Goal: Task Accomplishment & Management: Manage account settings

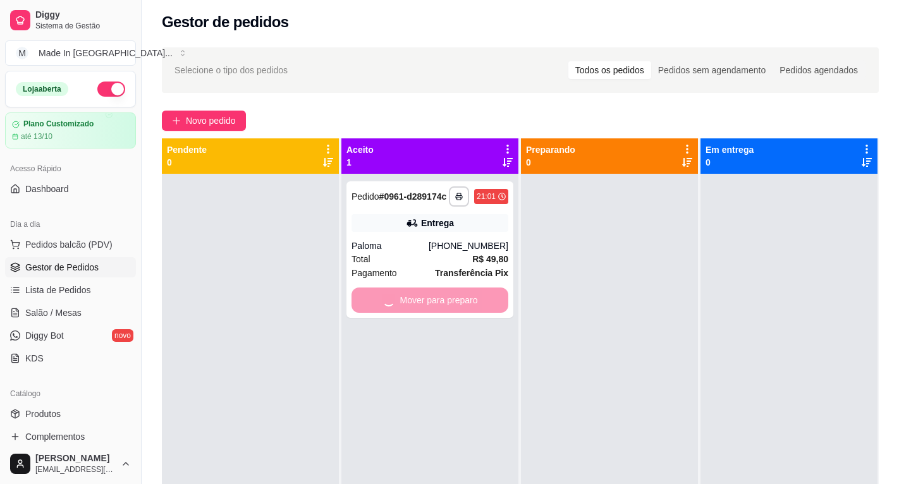
scroll to position [126, 0]
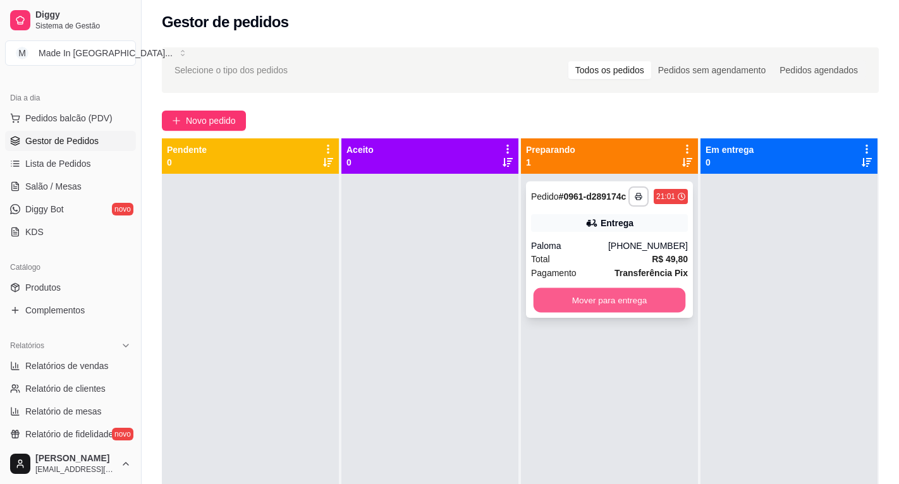
click at [591, 291] on button "Mover para entrega" at bounding box center [610, 300] width 152 height 25
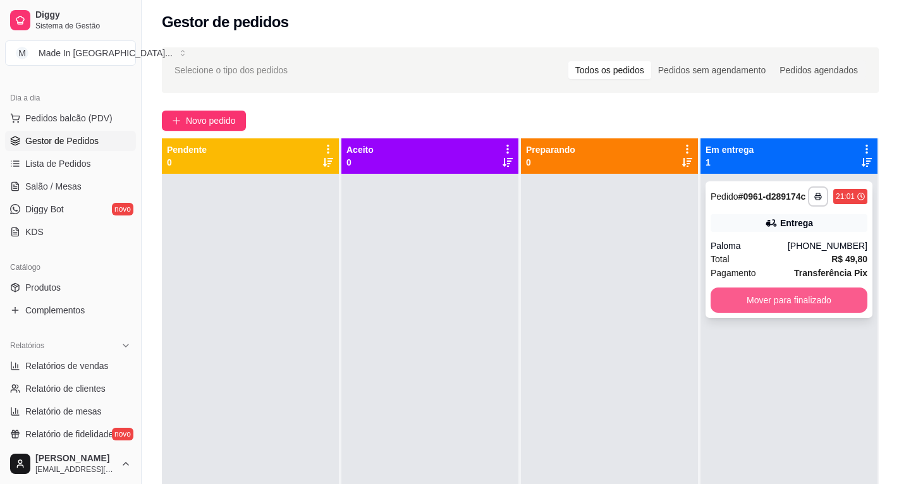
click at [761, 293] on button "Mover para finalizado" at bounding box center [789, 300] width 157 height 25
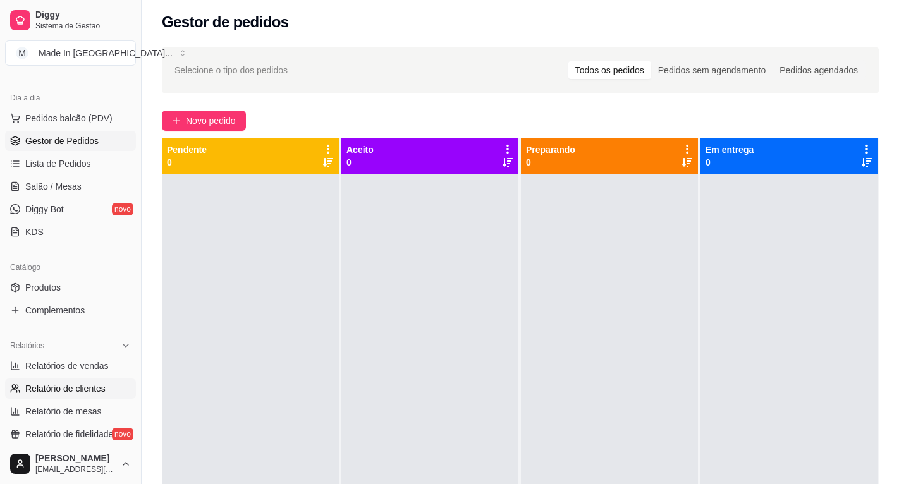
scroll to position [253, 0]
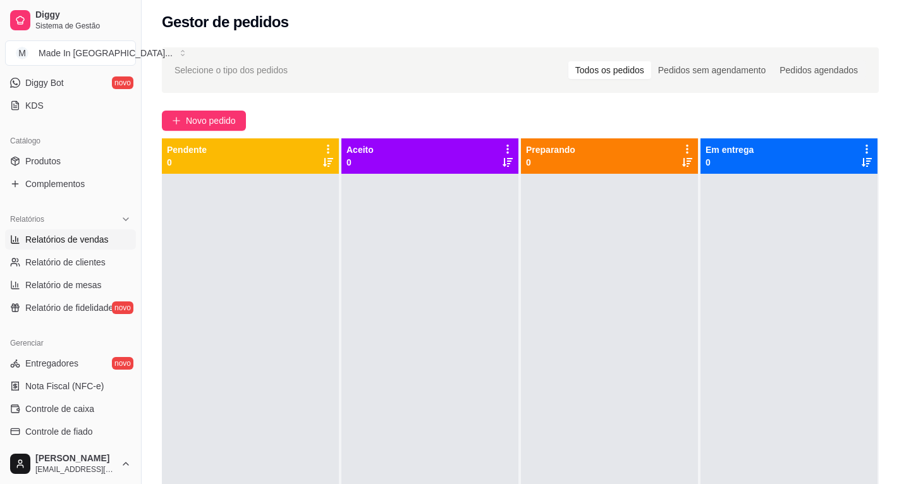
click at [81, 237] on span "Relatórios de vendas" at bounding box center [66, 239] width 83 height 13
select select "ALL"
select select "0"
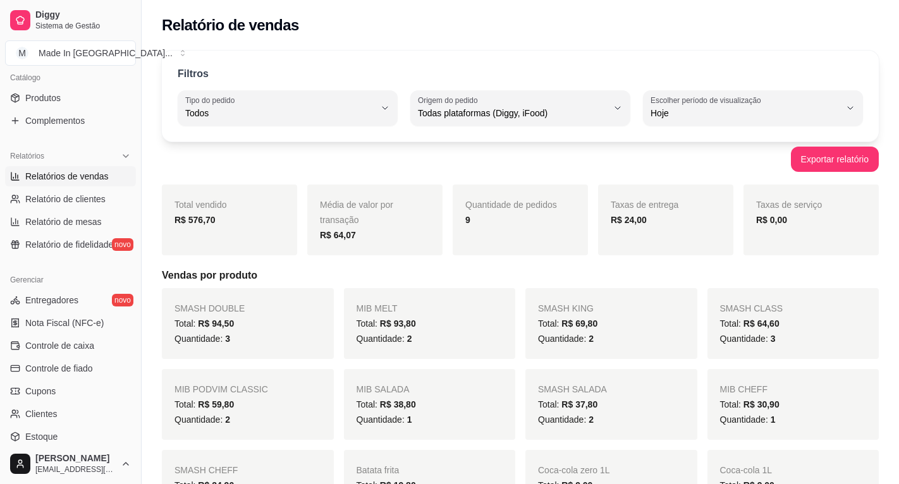
scroll to position [379, 0]
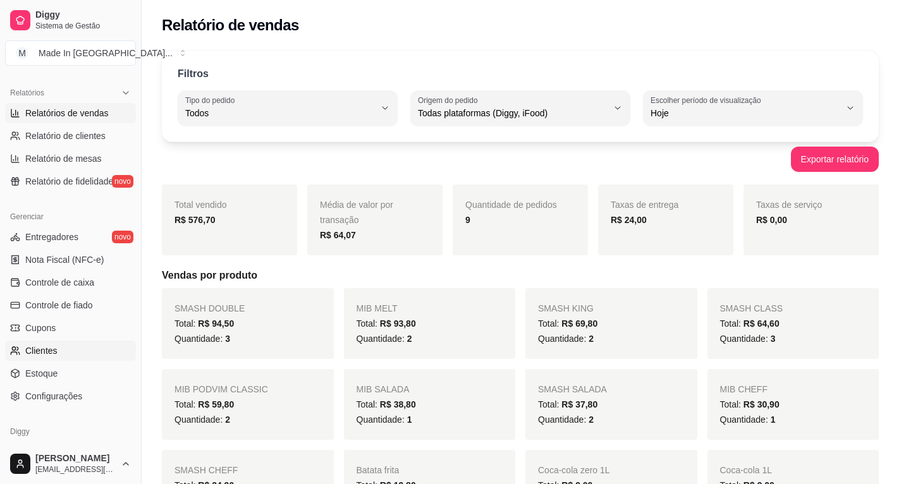
click at [45, 350] on span "Clientes" at bounding box center [41, 351] width 32 height 13
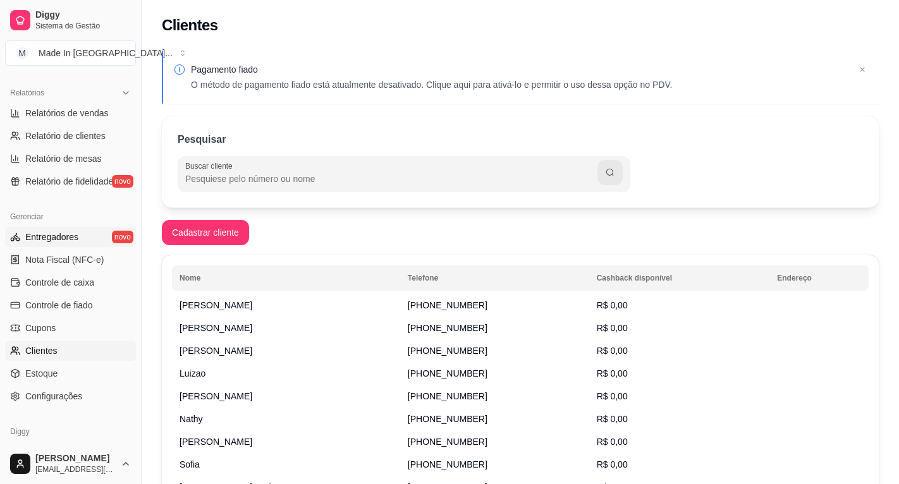
scroll to position [316, 0]
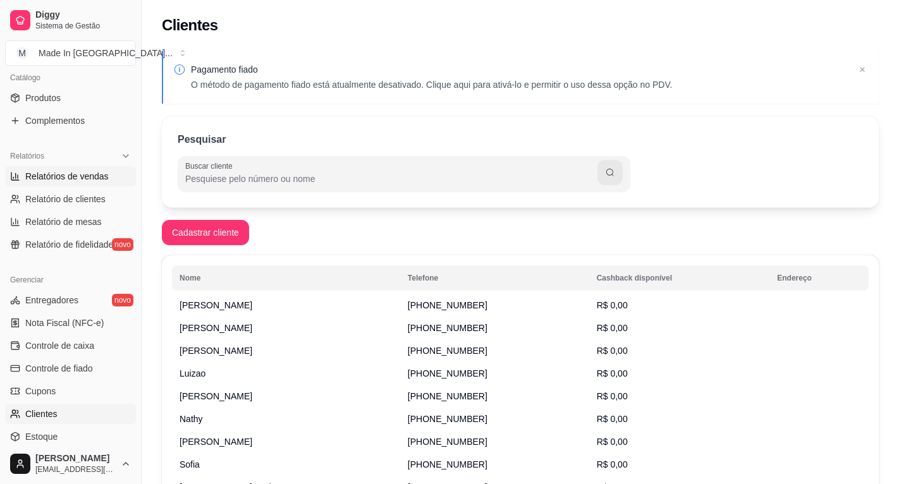
click at [78, 181] on span "Relatórios de vendas" at bounding box center [66, 176] width 83 height 13
select select "ALL"
select select "0"
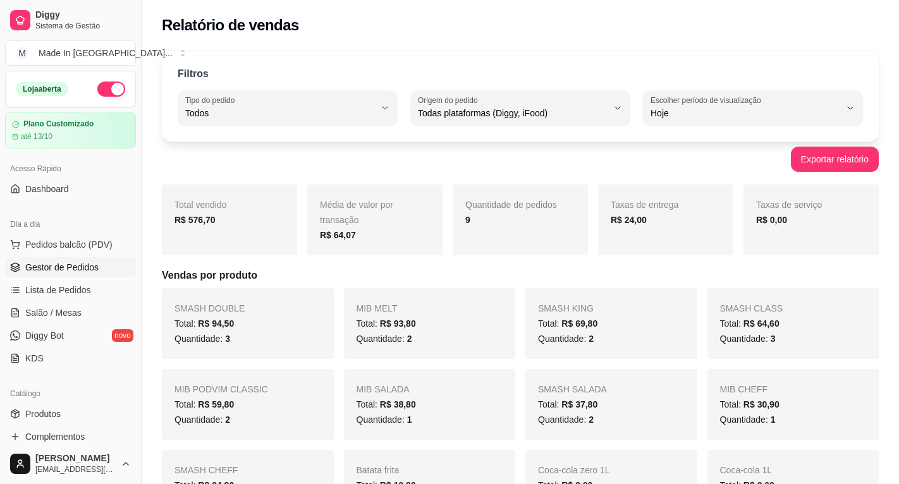
click at [71, 269] on span "Gestor de Pedidos" at bounding box center [61, 267] width 73 height 13
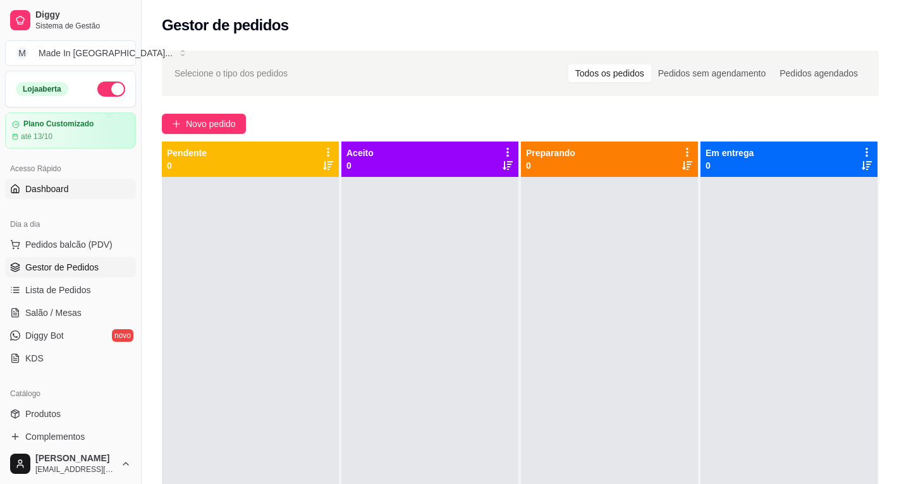
click at [69, 181] on link "Dashboard" at bounding box center [70, 189] width 131 height 20
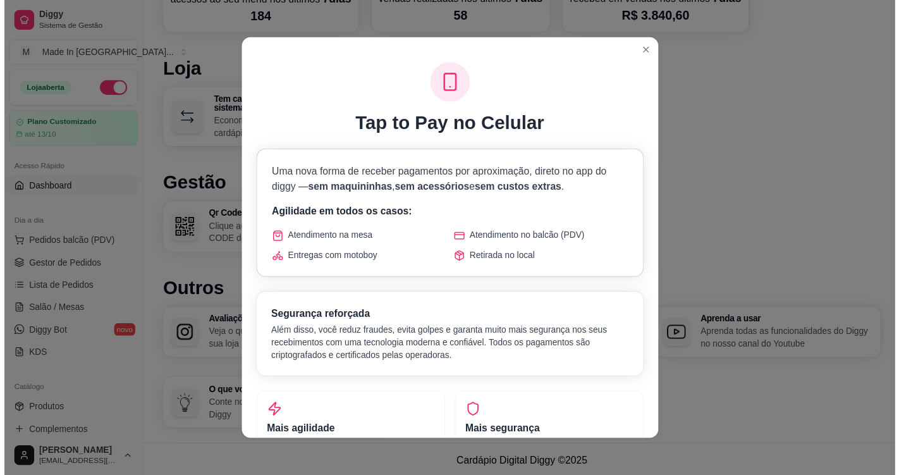
scroll to position [642, 0]
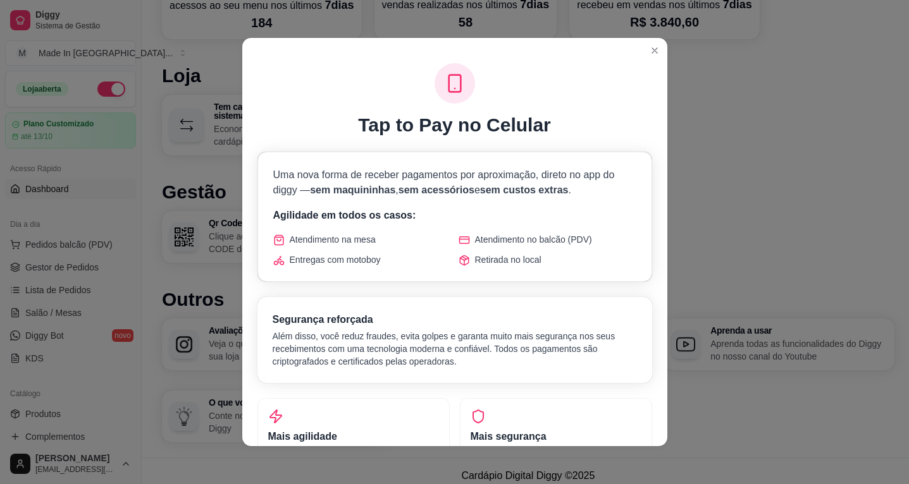
click at [591, 308] on div "Segurança reforçada Além disso, você reduz fraudes, evita golpes e garanta muit…" at bounding box center [454, 340] width 395 height 86
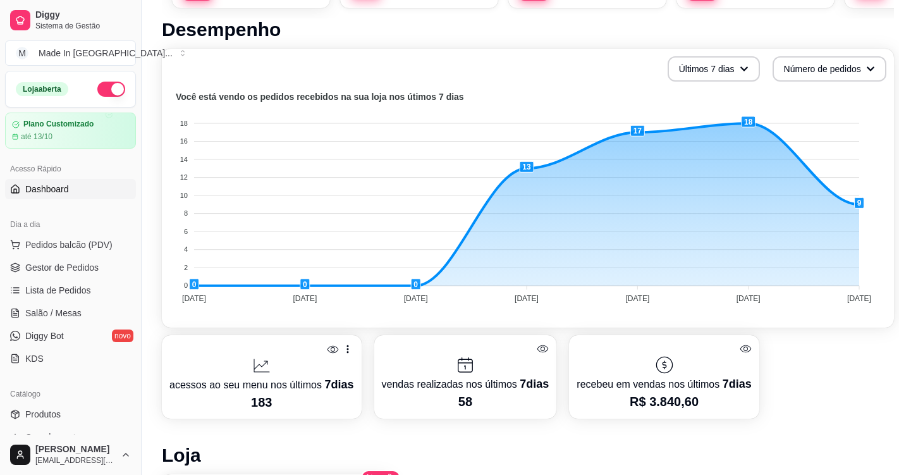
scroll to position [73, 0]
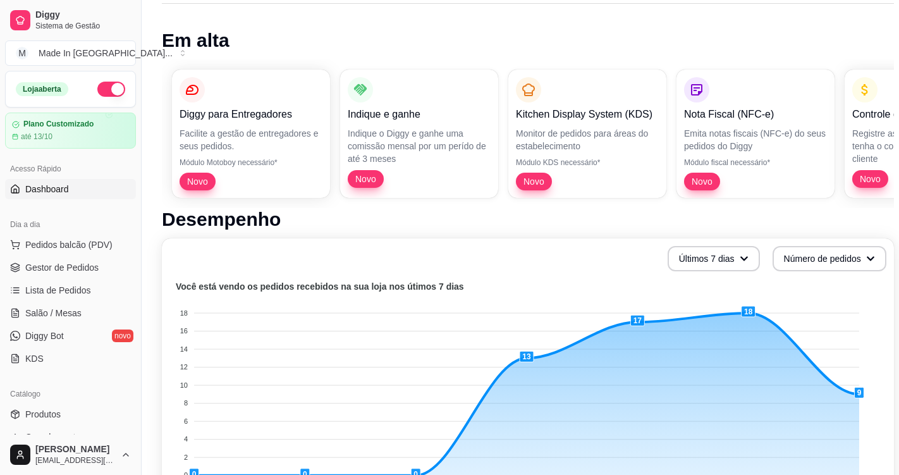
click at [49, 183] on span "Dashboard" at bounding box center [47, 189] width 44 height 13
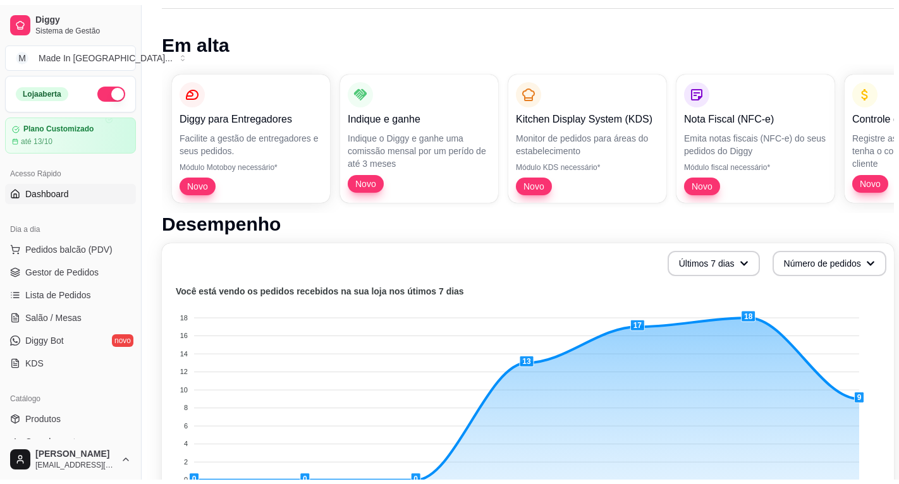
scroll to position [0, 0]
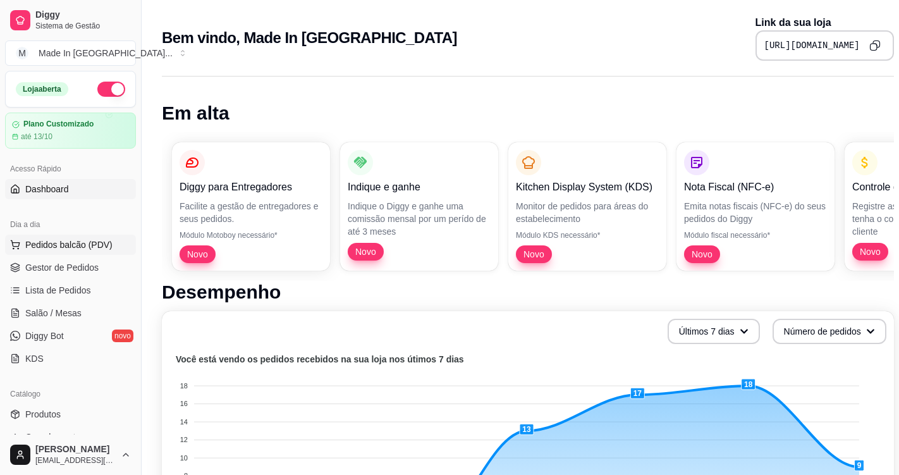
click at [80, 247] on span "Pedidos balcão (PDV)" at bounding box center [68, 244] width 87 height 13
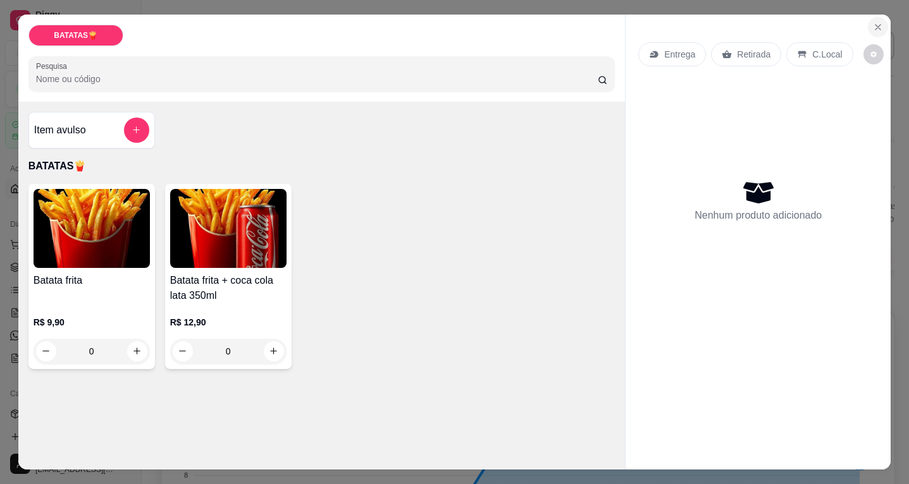
click at [876, 23] on icon "Close" at bounding box center [878, 27] width 10 height 10
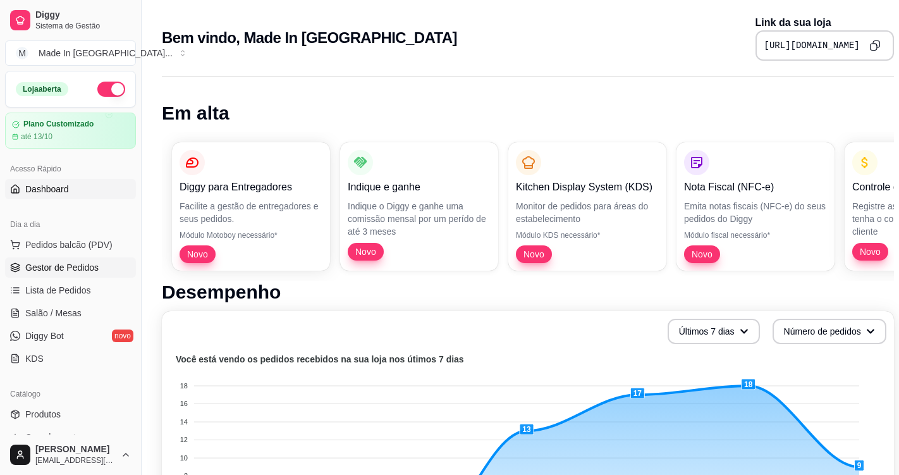
click at [85, 259] on link "Gestor de Pedidos" at bounding box center [70, 267] width 131 height 20
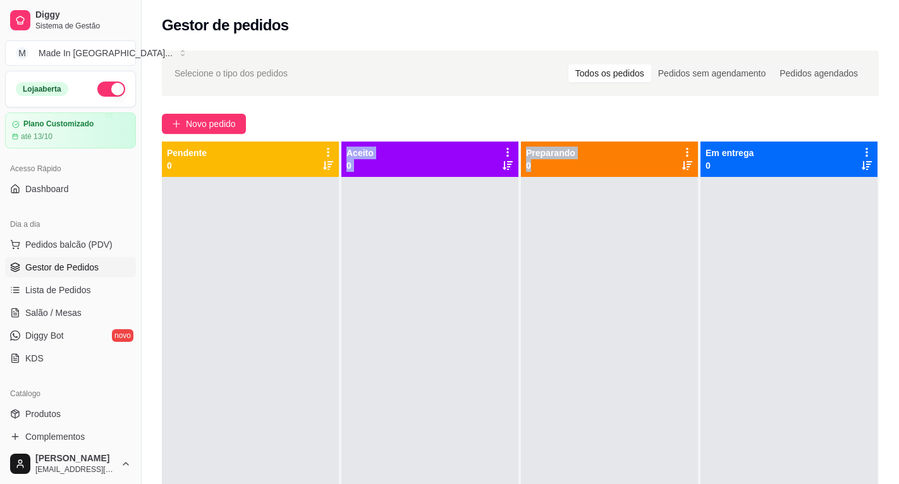
drag, startPoint x: 223, startPoint y: 269, endPoint x: 701, endPoint y: 263, distance: 478.0
click at [646, 266] on div "Pendente 0 Aceito 0 Preparando 0 Em entrega 0" at bounding box center [520, 384] width 717 height 484
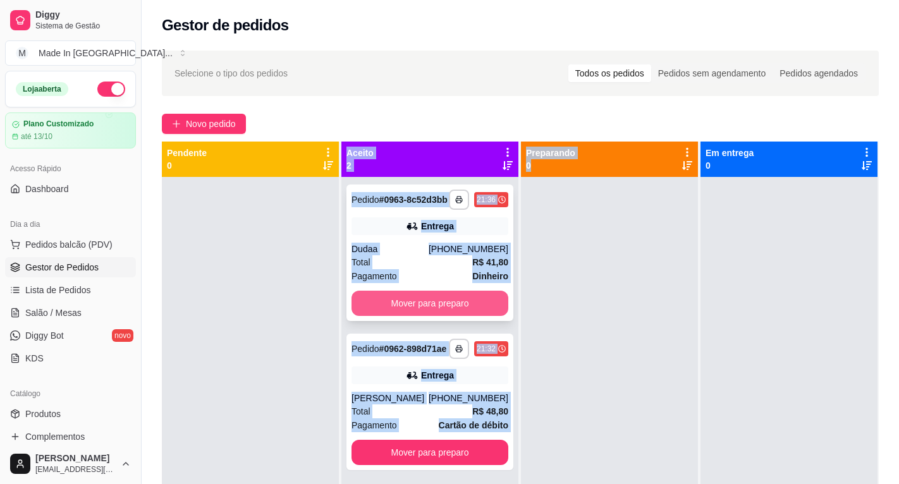
click at [388, 316] on button "Mover para preparo" at bounding box center [430, 303] width 157 height 25
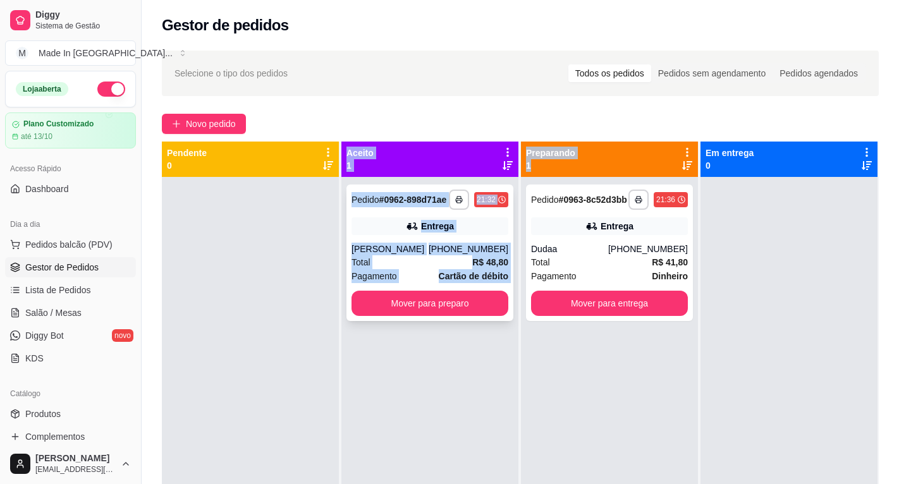
click at [388, 317] on div "**********" at bounding box center [429, 253] width 167 height 137
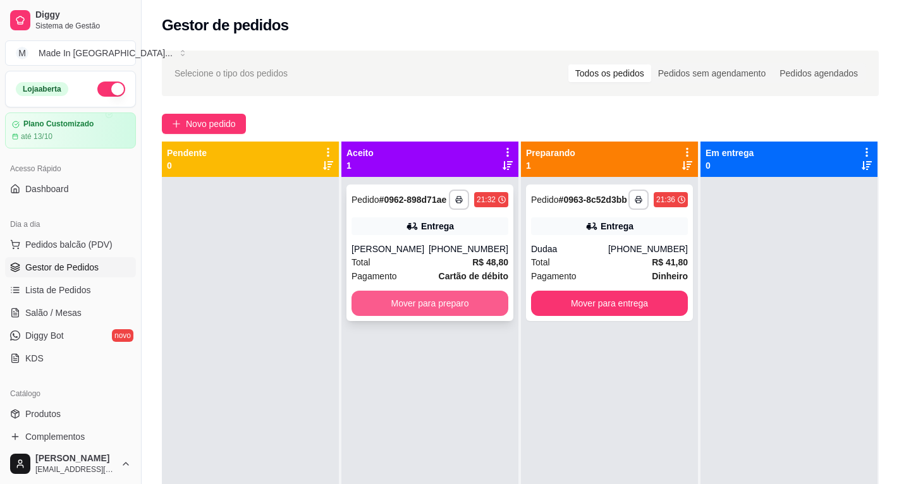
click at [441, 300] on button "Mover para preparo" at bounding box center [430, 303] width 157 height 25
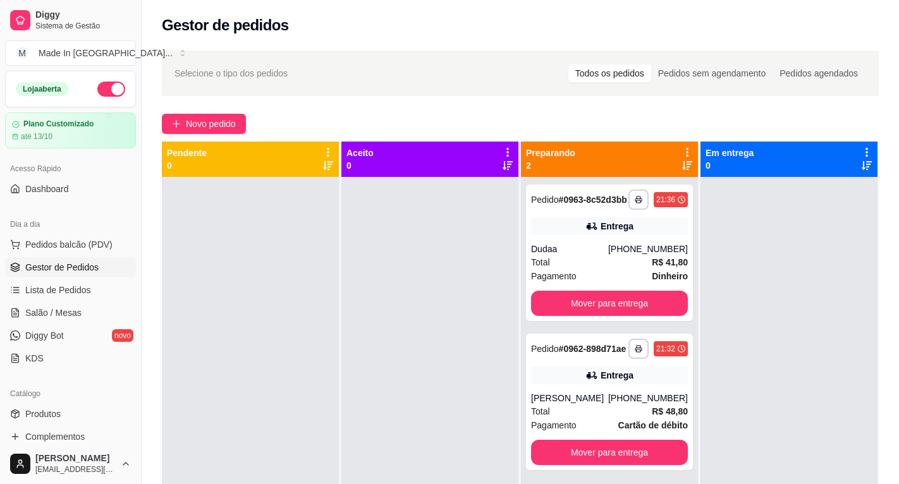
scroll to position [35, 0]
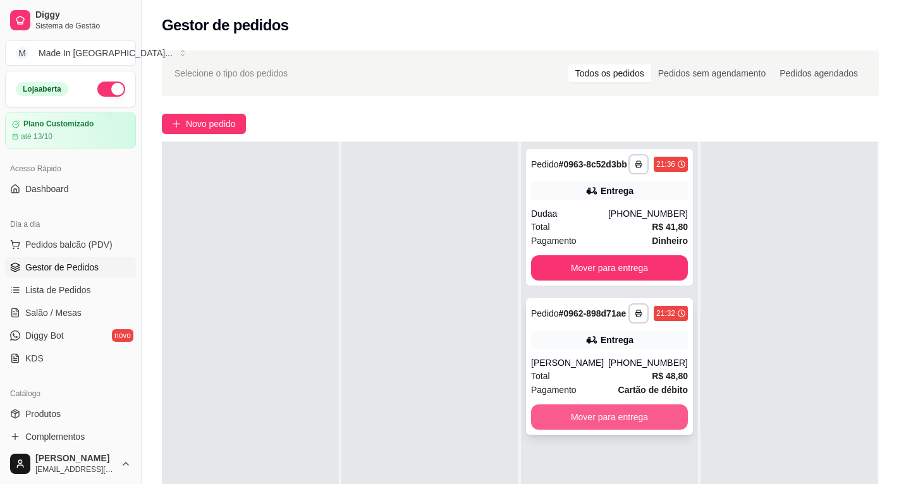
click at [600, 429] on button "Mover para entrega" at bounding box center [609, 417] width 157 height 25
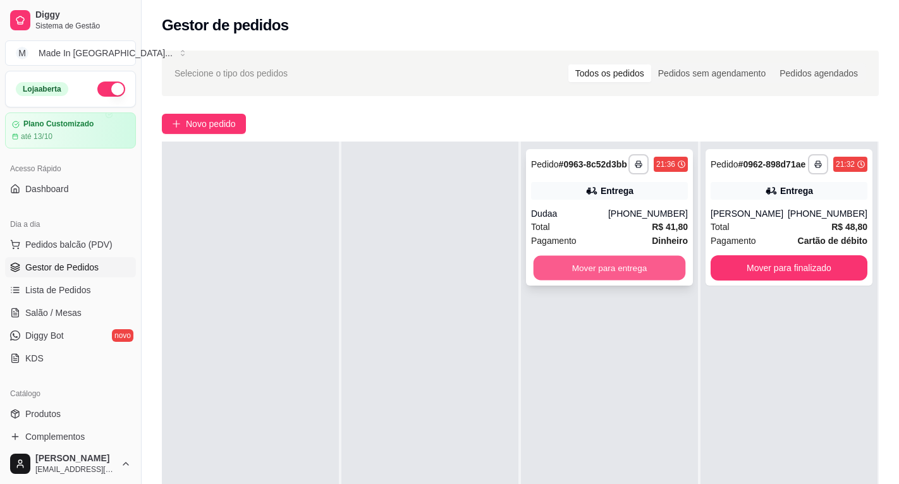
click at [655, 281] on button "Mover para entrega" at bounding box center [610, 268] width 152 height 25
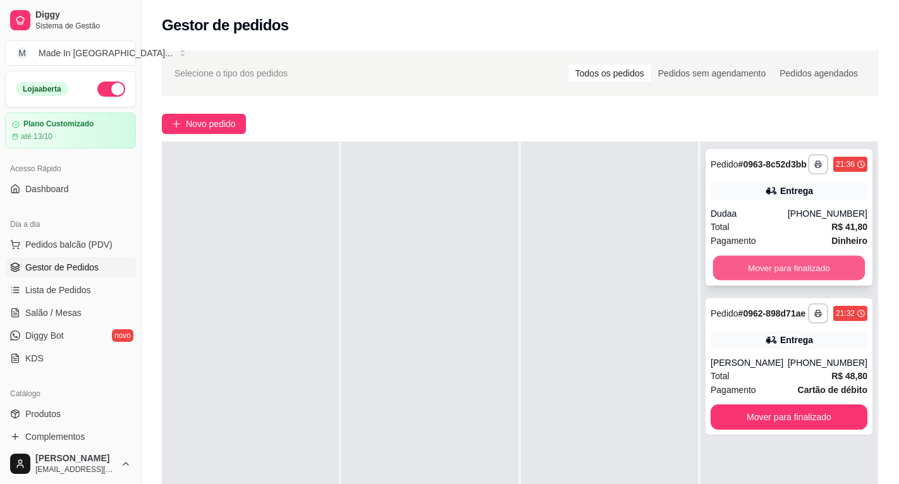
click at [743, 274] on button "Mover para finalizado" at bounding box center [789, 268] width 152 height 25
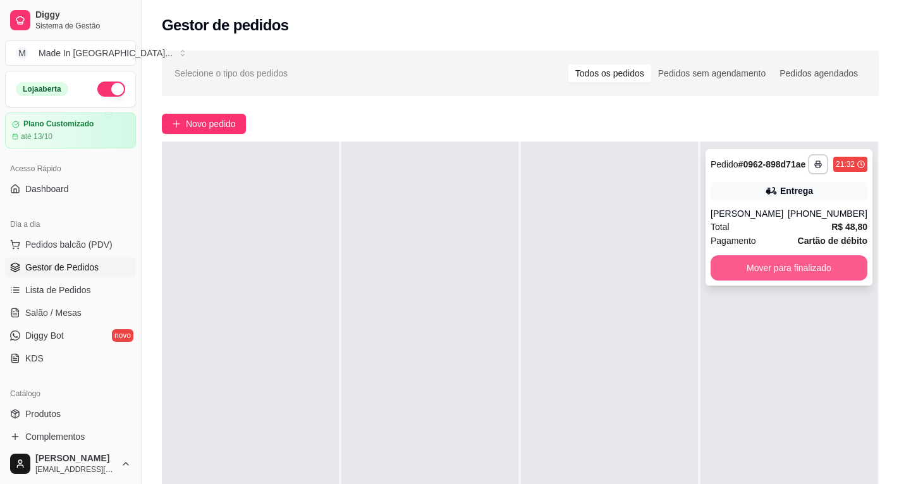
click at [743, 278] on button "Mover para finalizado" at bounding box center [789, 267] width 157 height 25
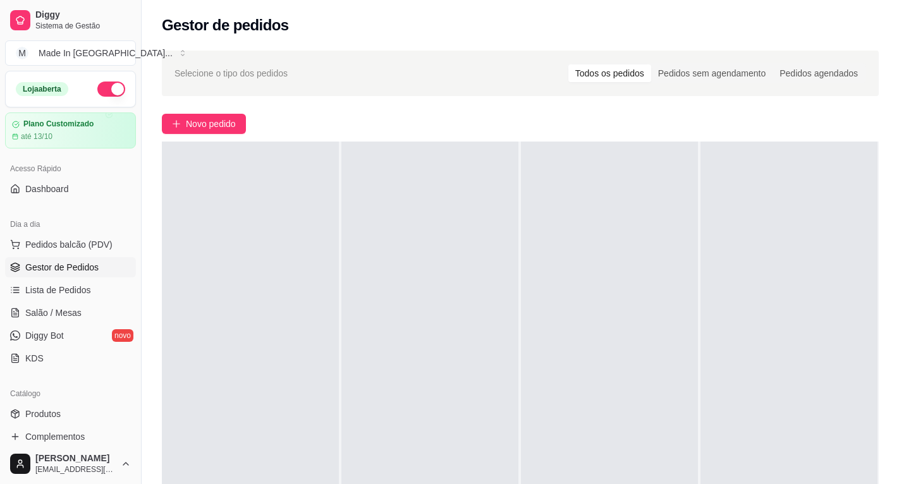
scroll to position [0, 0]
